Goal: Task Accomplishment & Management: Manage account settings

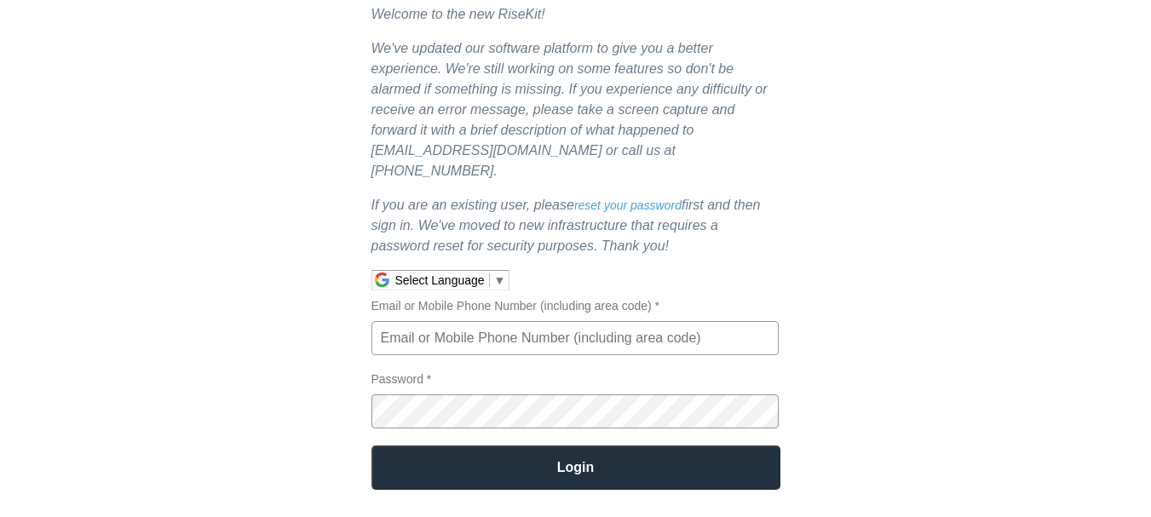
scroll to position [220, 0]
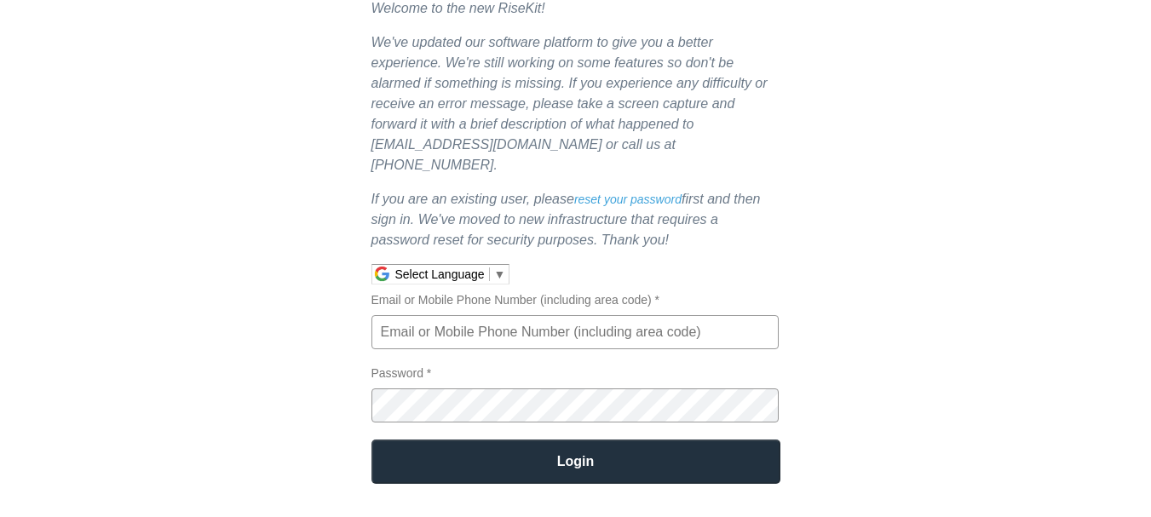
click at [488, 315] on input "Email or Mobile Phone Number (including area code) *" at bounding box center [574, 332] width 407 height 34
type input "[EMAIL_ADDRESS][DOMAIN_NAME]"
click at [565, 457] on input "Login" at bounding box center [575, 461] width 409 height 44
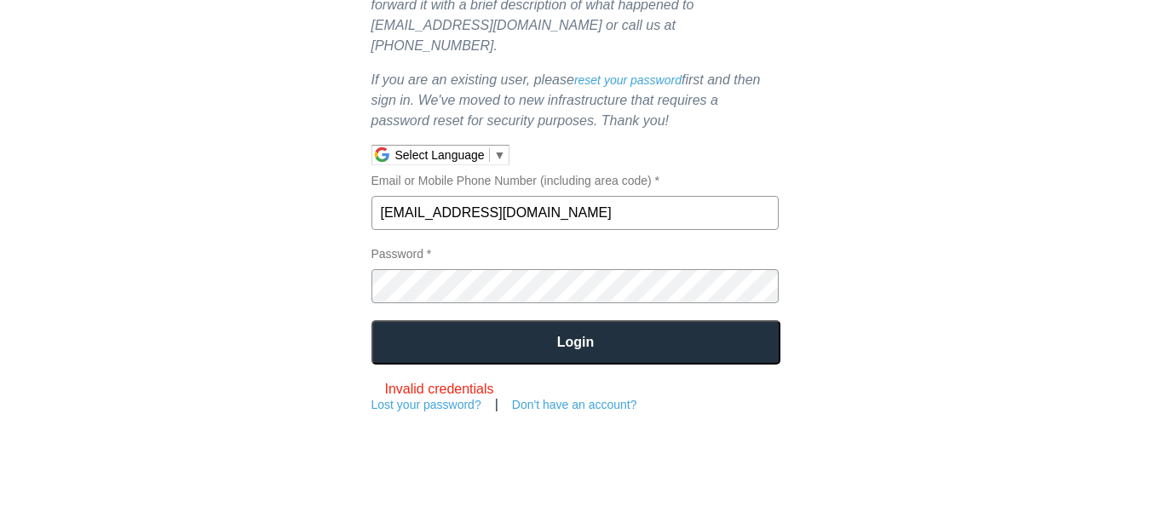
scroll to position [352, 0]
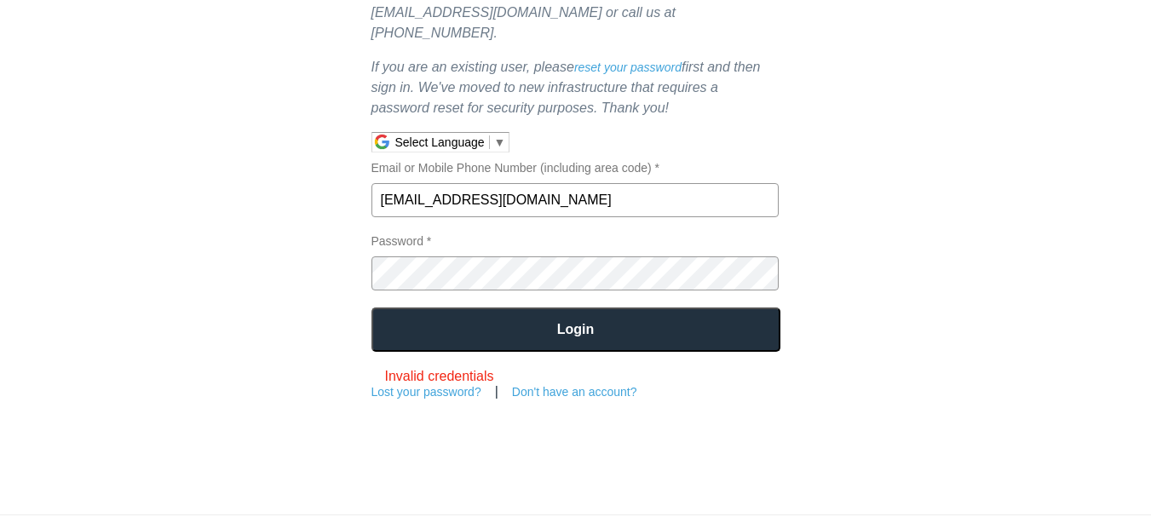
click at [553, 307] on input "Login" at bounding box center [575, 329] width 409 height 44
click at [496, 316] on input "Login" at bounding box center [575, 329] width 409 height 44
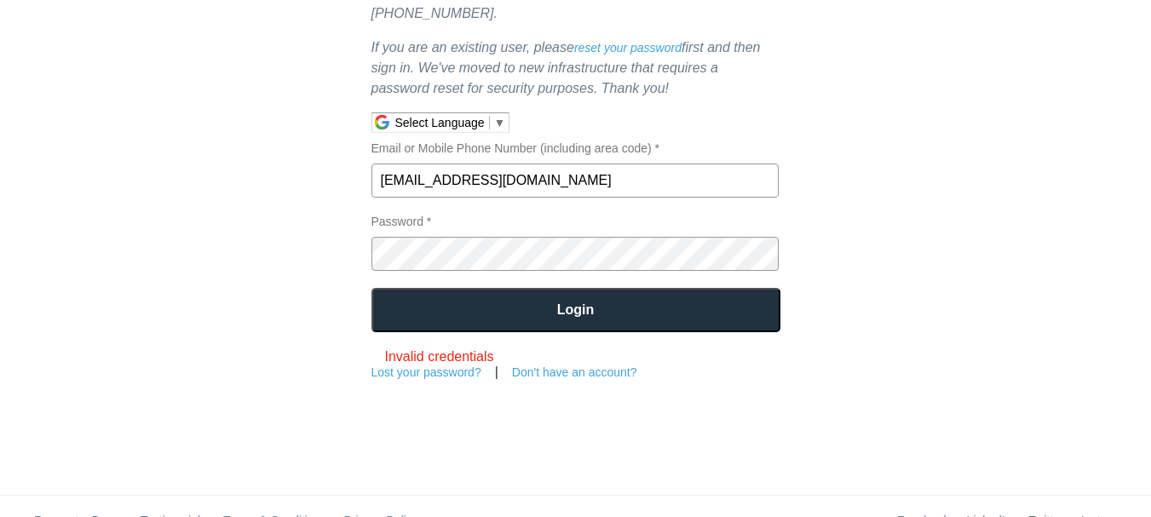
scroll to position [382, 0]
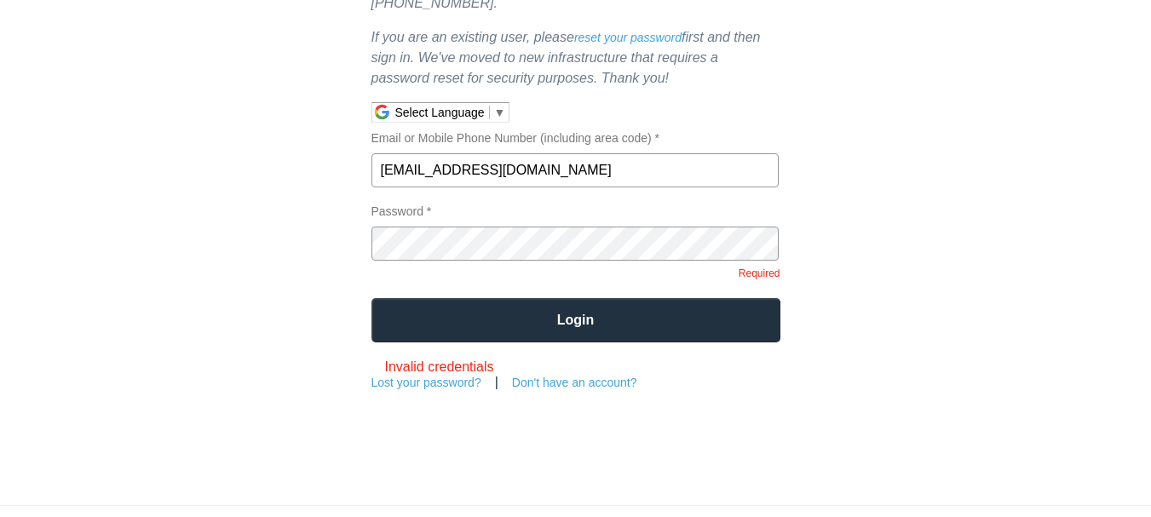
click at [462, 376] on link "Lost your password?" at bounding box center [426, 383] width 110 height 14
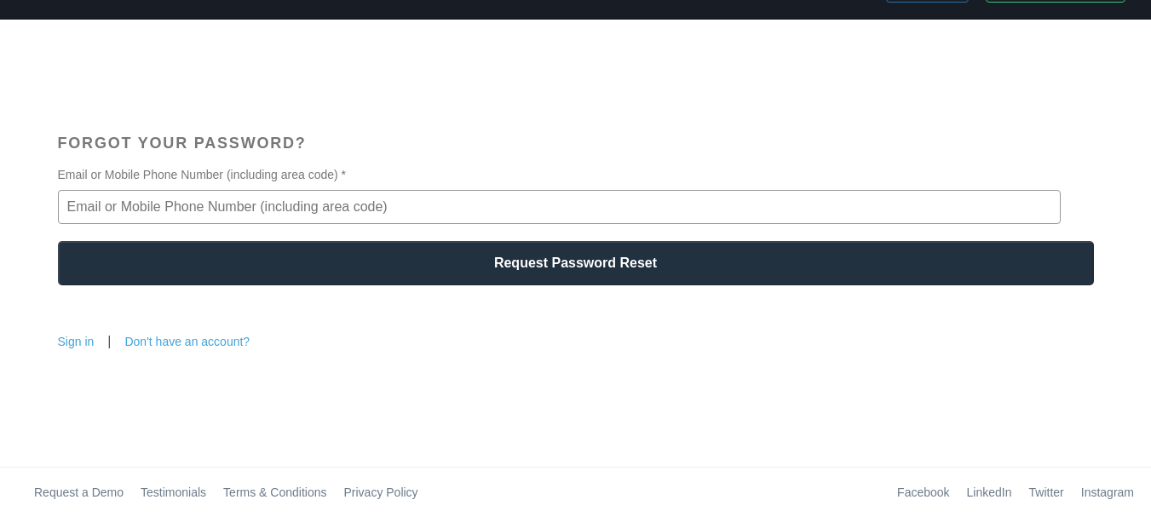
scroll to position [53, 0]
click at [391, 208] on input "Email or Mobile Phone Number (including area code) *" at bounding box center [559, 207] width 1002 height 34
type input "[EMAIL_ADDRESS][DOMAIN_NAME]"
click at [353, 279] on input "Request Password Reset" at bounding box center [576, 263] width 1036 height 44
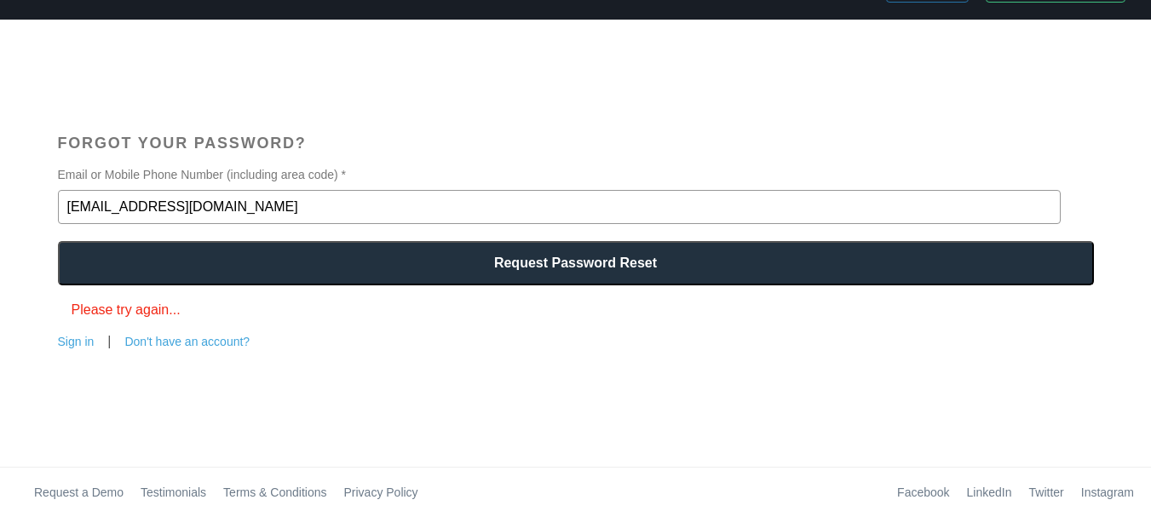
click at [510, 269] on input "Request Password Reset" at bounding box center [576, 263] width 1036 height 44
